Goal: Task Accomplishment & Management: Complete application form

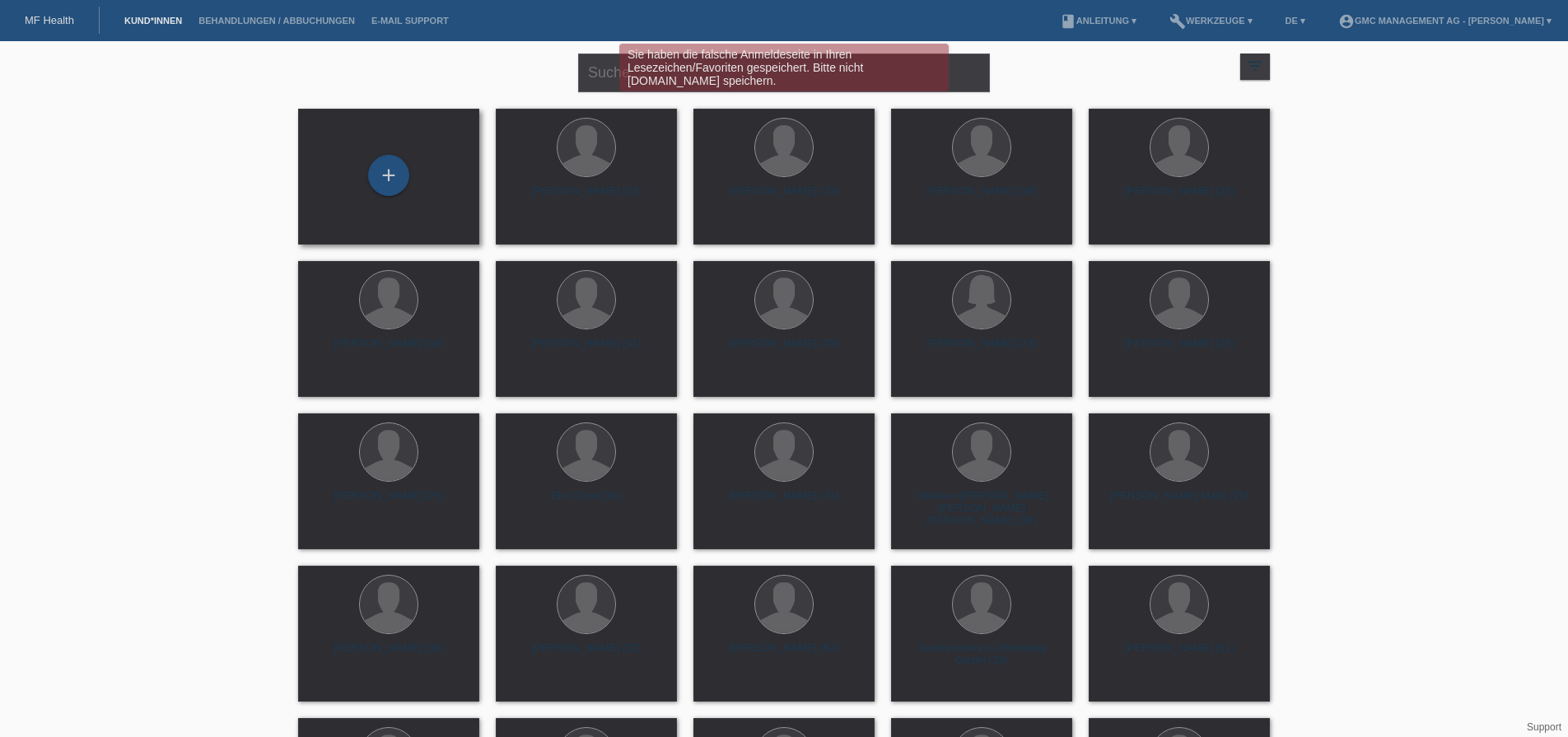
click at [391, 198] on div "+" at bounding box center [388, 177] width 155 height 44
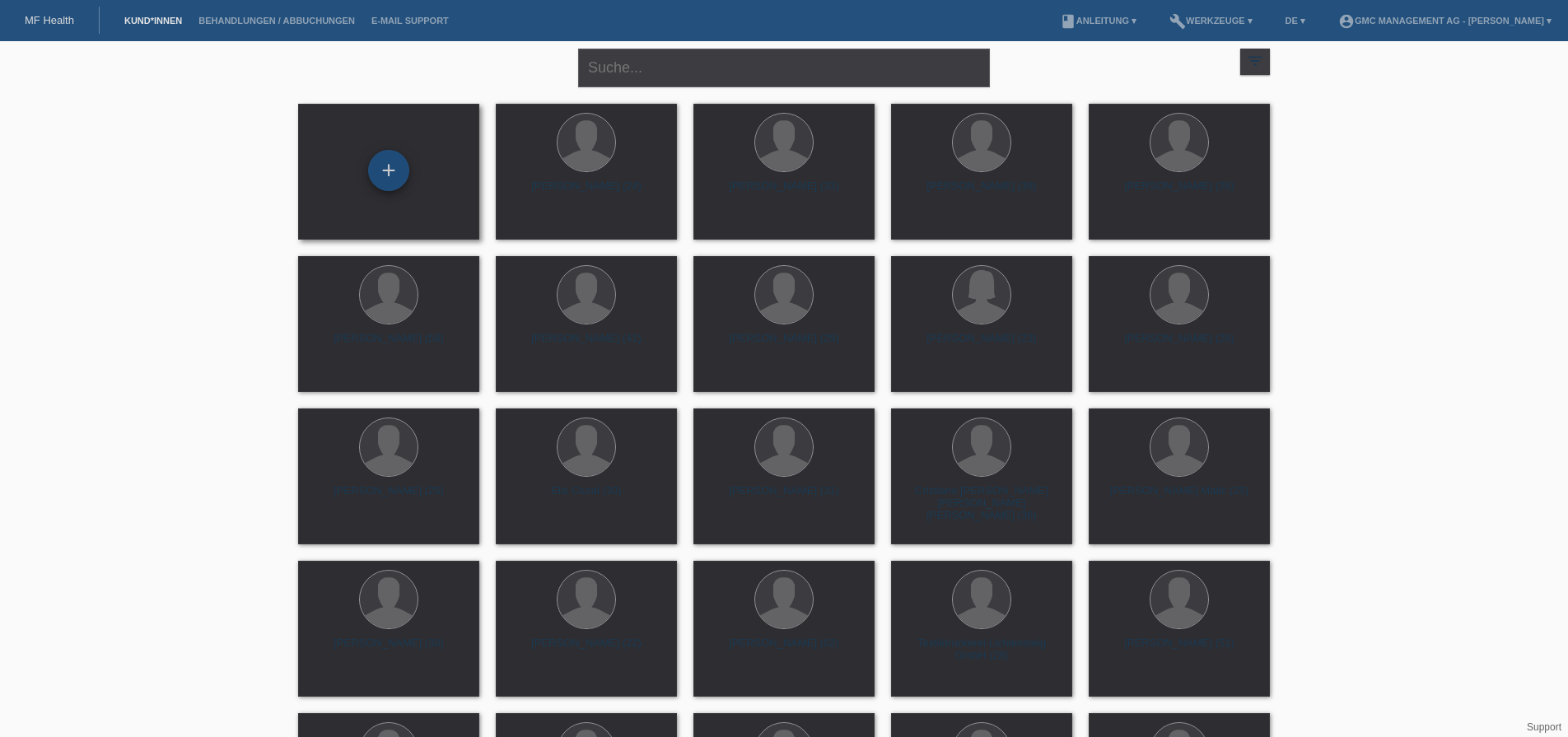
scroll to position [7, 0]
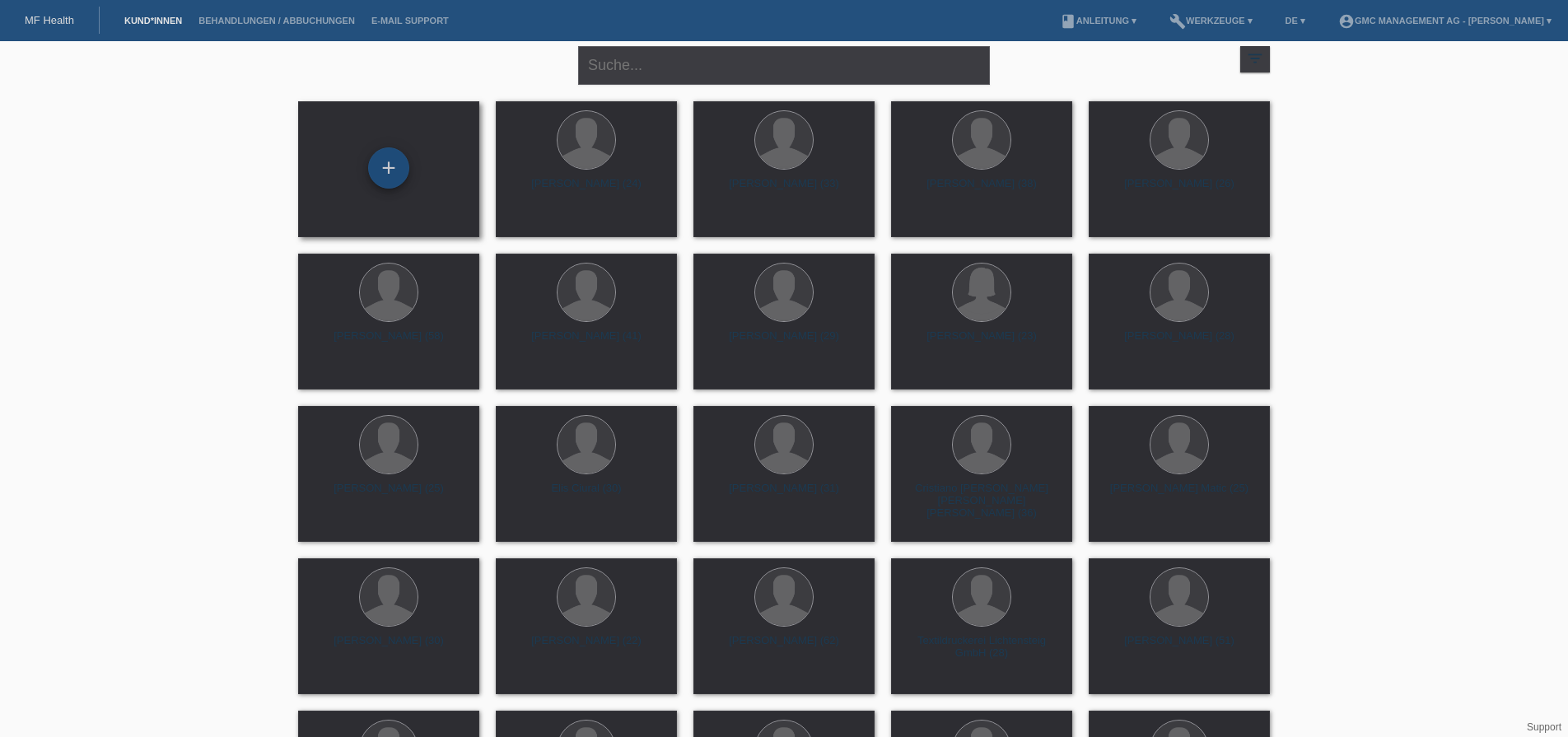
click at [384, 164] on div "+" at bounding box center [388, 168] width 41 height 41
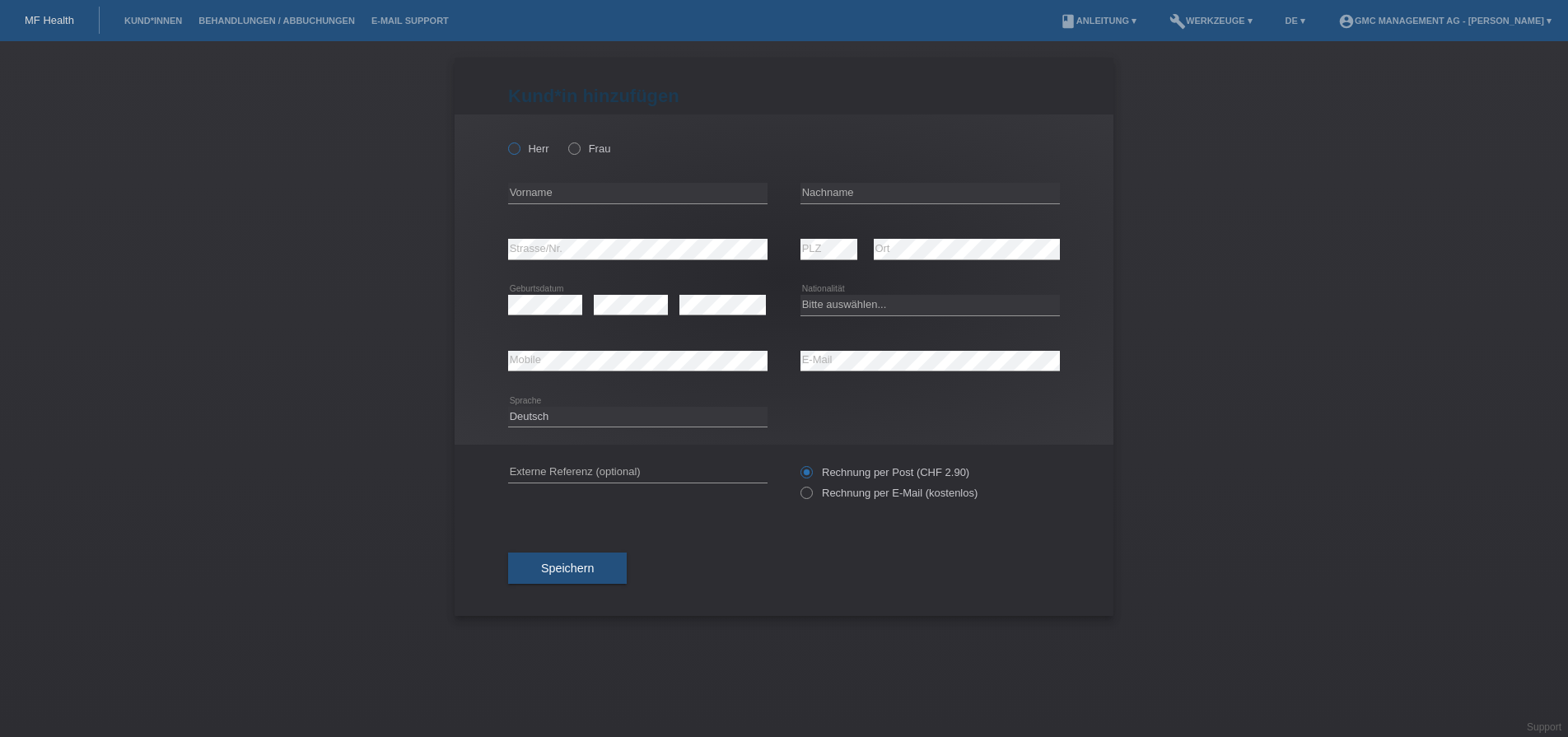
click at [506, 140] on icon at bounding box center [506, 140] width 0 height 0
click at [518, 151] on input "Herr" at bounding box center [514, 148] width 11 height 11
radio input "true"
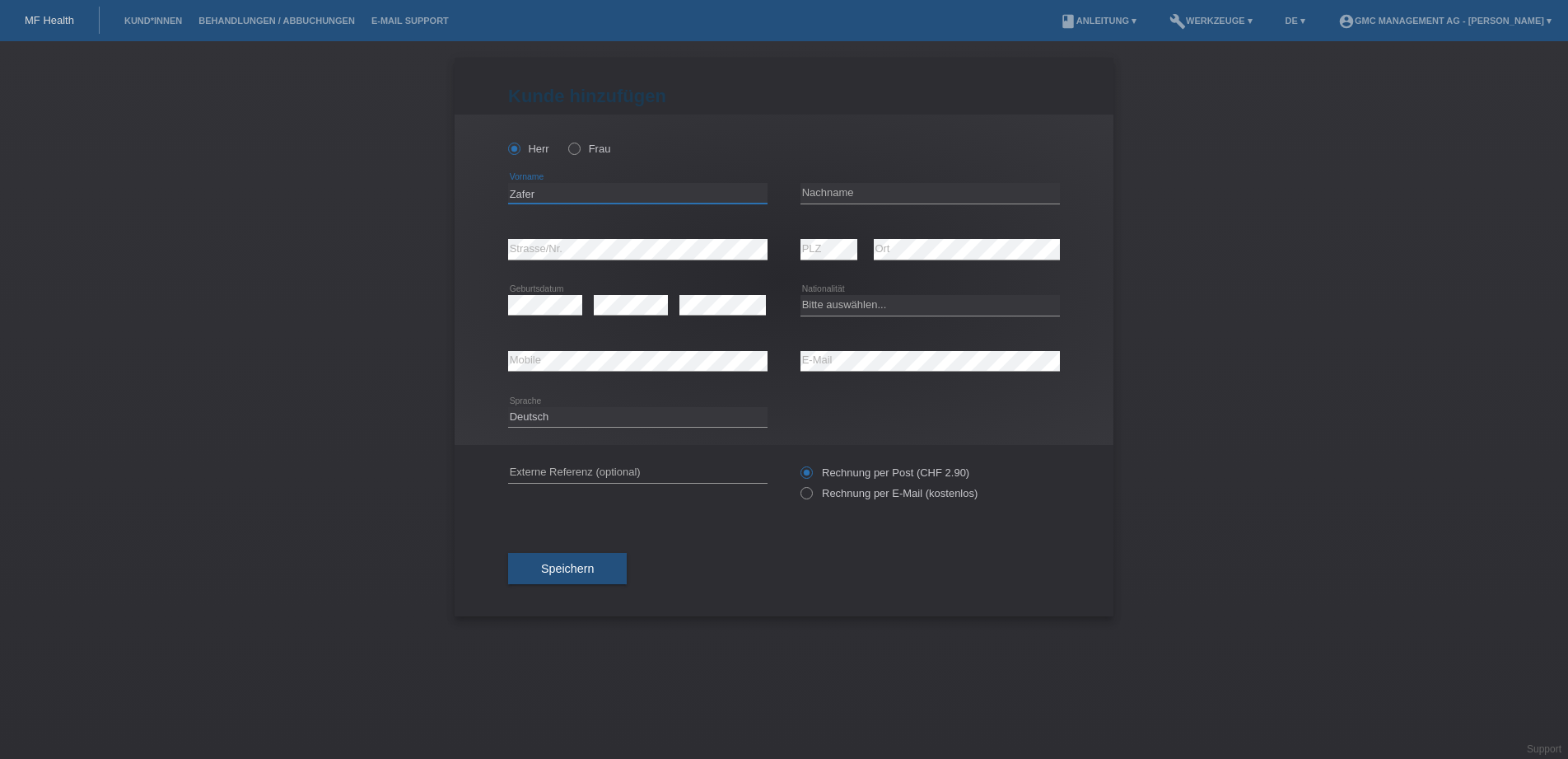
type input "Zafer"
paste input "Uzunkaya"
type input "Uzunkaya"
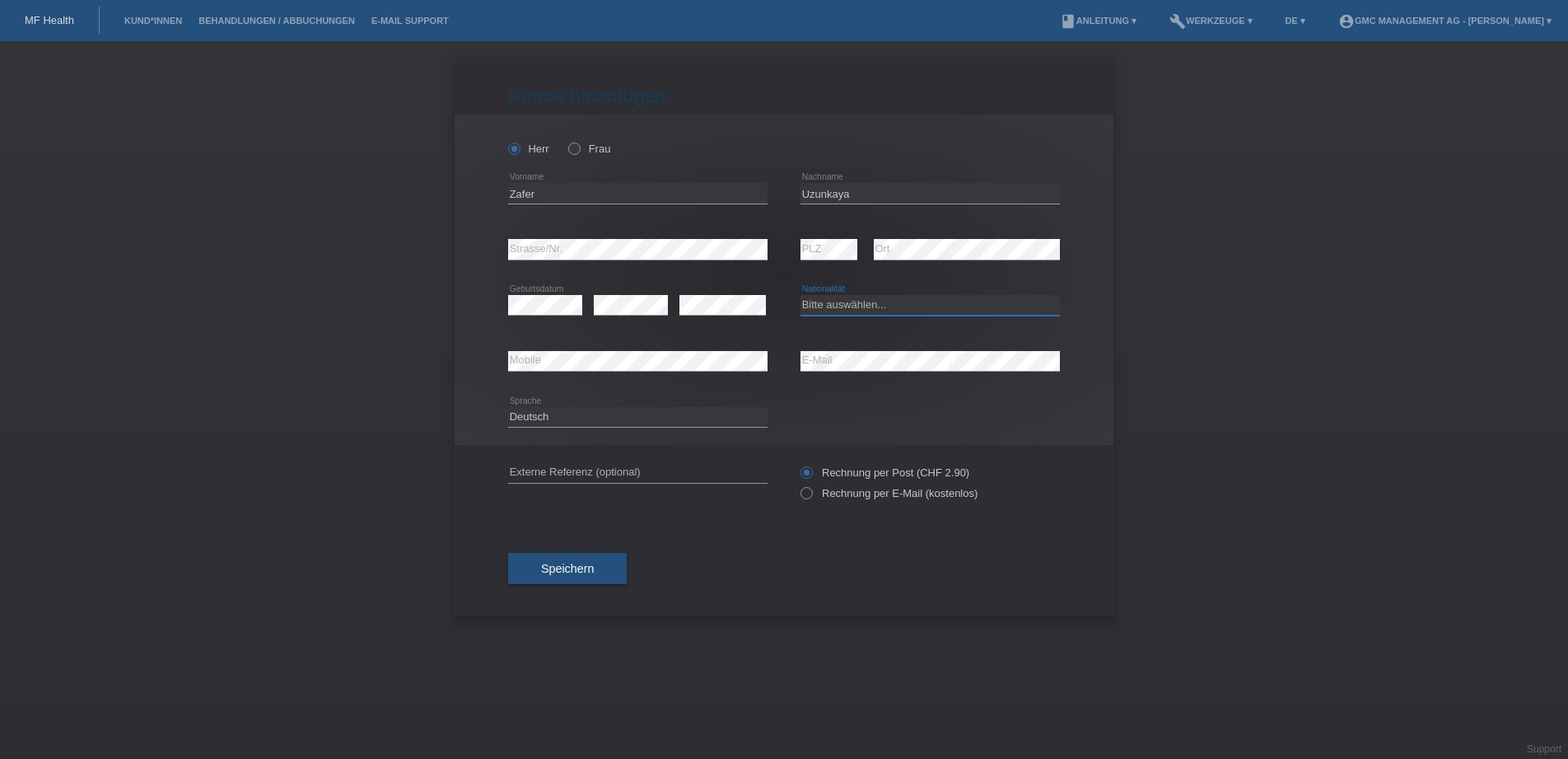
select select "CH"
click at [855, 489] on label "Rechnung per E-Mail (kostenlos)" at bounding box center [889, 493] width 177 height 12
click at [811, 489] on input "Rechnung per E-Mail (kostenlos)" at bounding box center [806, 497] width 11 height 20
radio input "true"
click at [559, 560] on button "Speichern" at bounding box center [568, 569] width 119 height 31
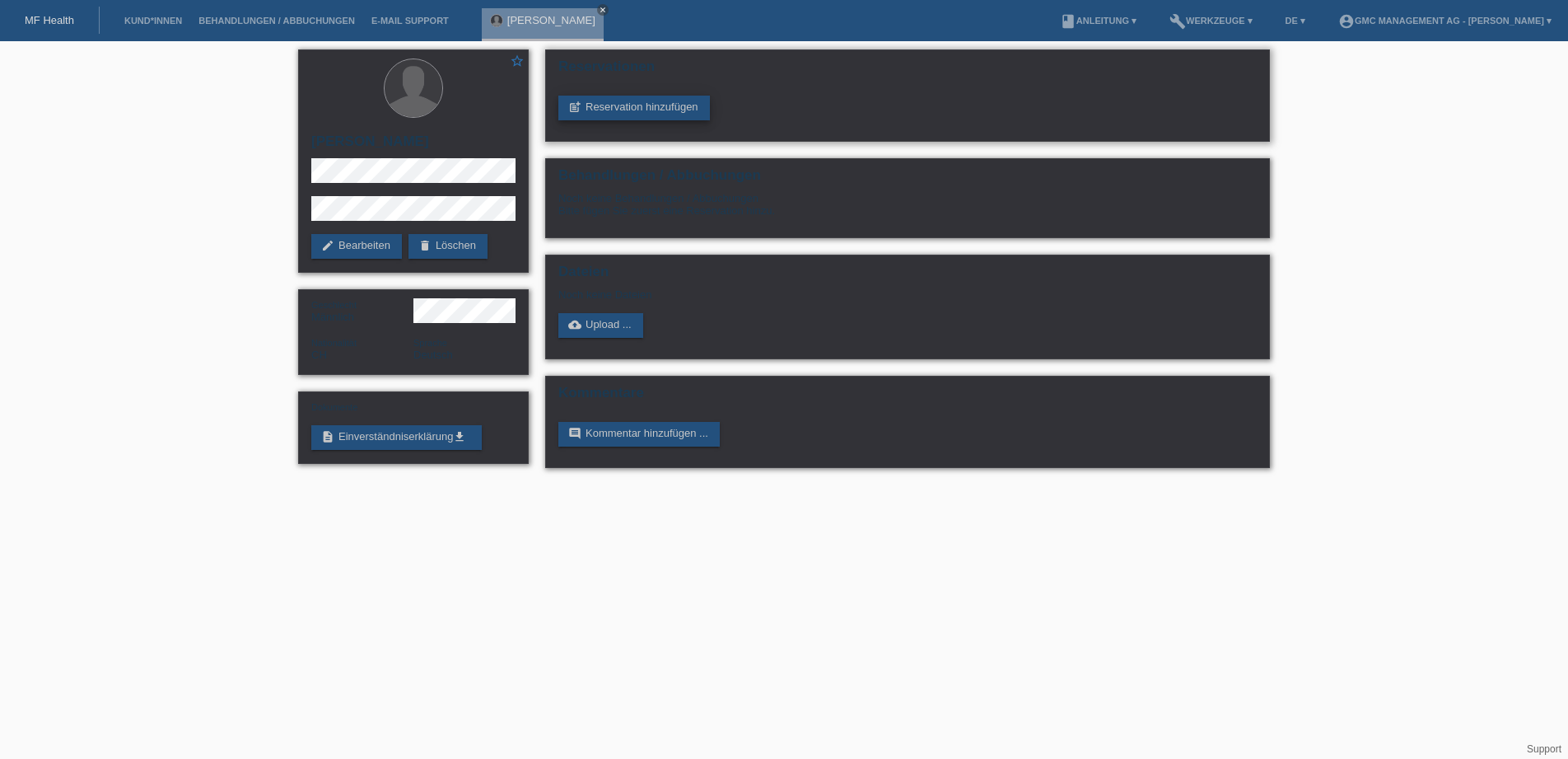
click at [599, 114] on link "post_add Reservation hinzufügen" at bounding box center [634, 107] width 152 height 25
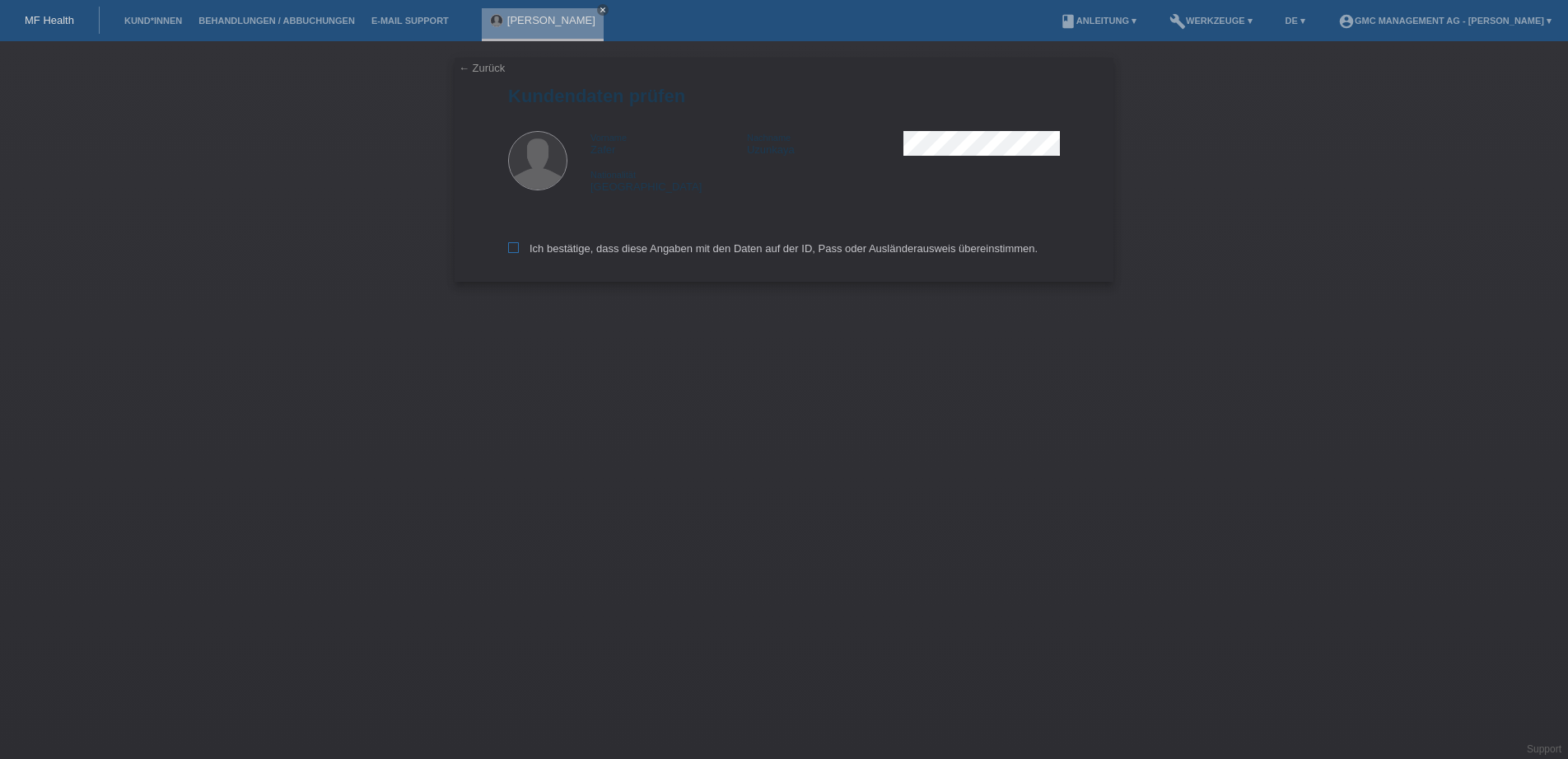
click at [523, 247] on label "Ich bestätige, dass diese Angaben mit den Daten auf der ID, Pass oder Ausländer…" at bounding box center [773, 248] width 530 height 12
click at [519, 247] on input "Ich bestätige, dass diese Angaben mit den Daten auf der ID, Pass oder Ausländer…" at bounding box center [514, 248] width 11 height 11
checkbox input "true"
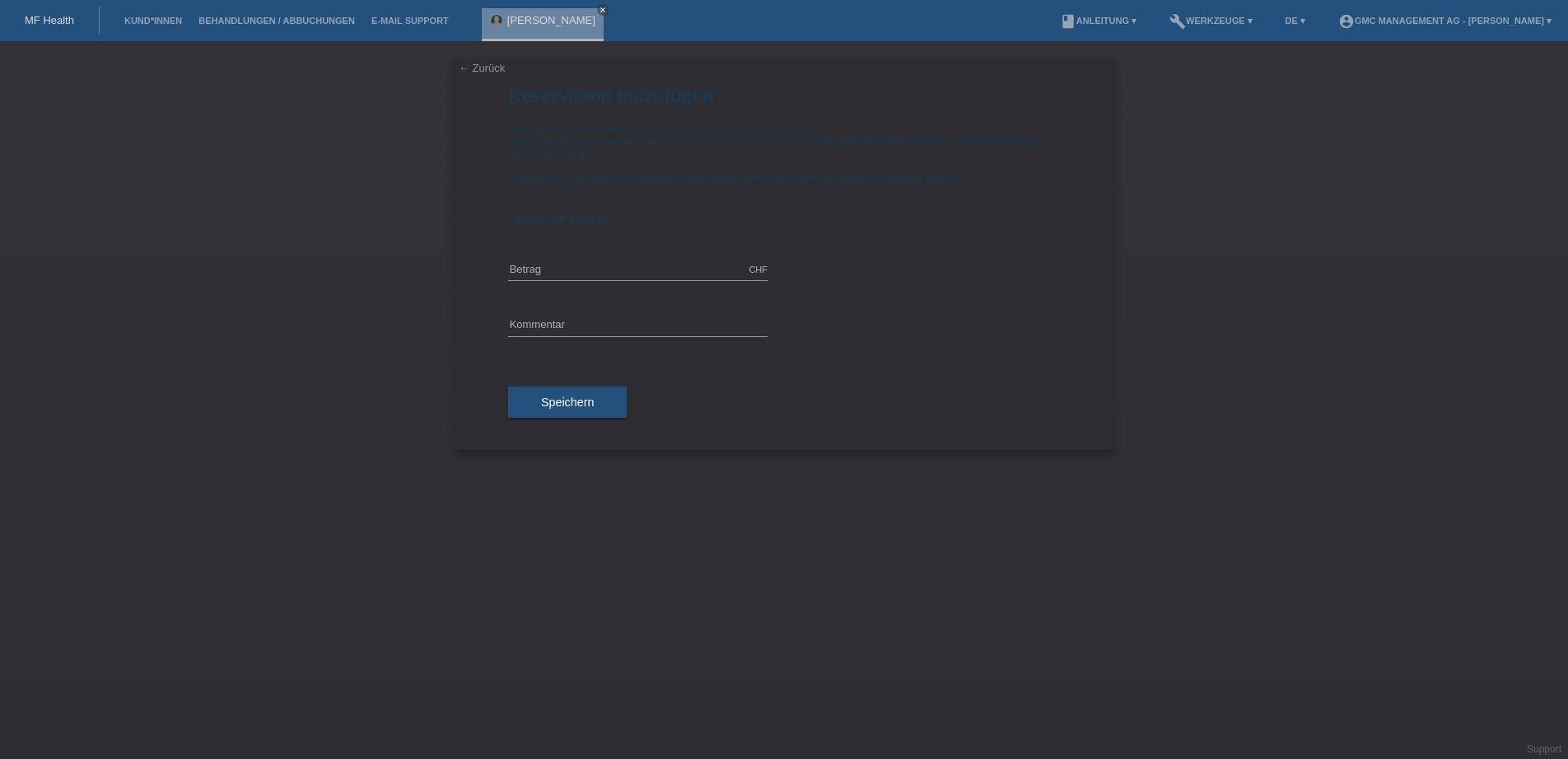
click at [495, 69] on link "← Zurück" at bounding box center [481, 67] width 46 height 12
